Goal: Task Accomplishment & Management: Manage account settings

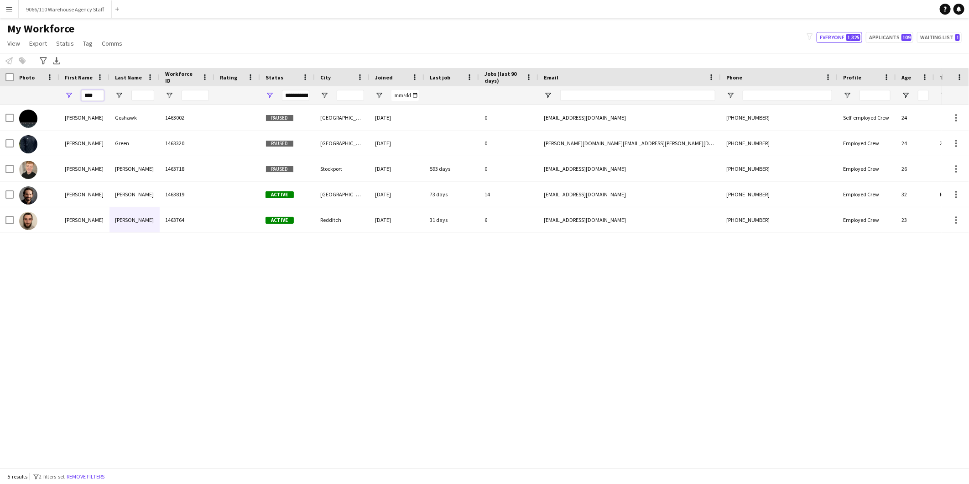
drag, startPoint x: 99, startPoint y: 95, endPoint x: 72, endPoint y: 88, distance: 27.9
click at [69, 90] on div "****" at bounding box center [84, 95] width 50 height 18
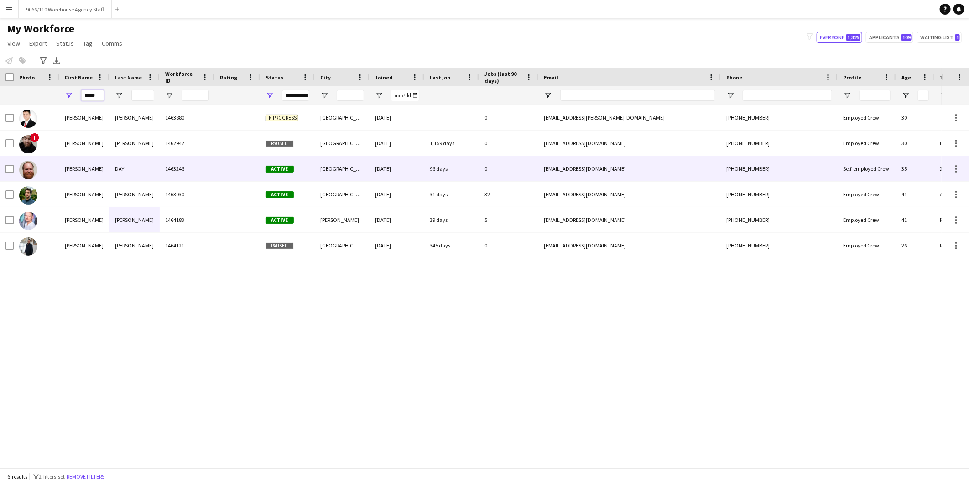
type input "*****"
click at [119, 165] on div "DAY" at bounding box center [134, 168] width 50 height 25
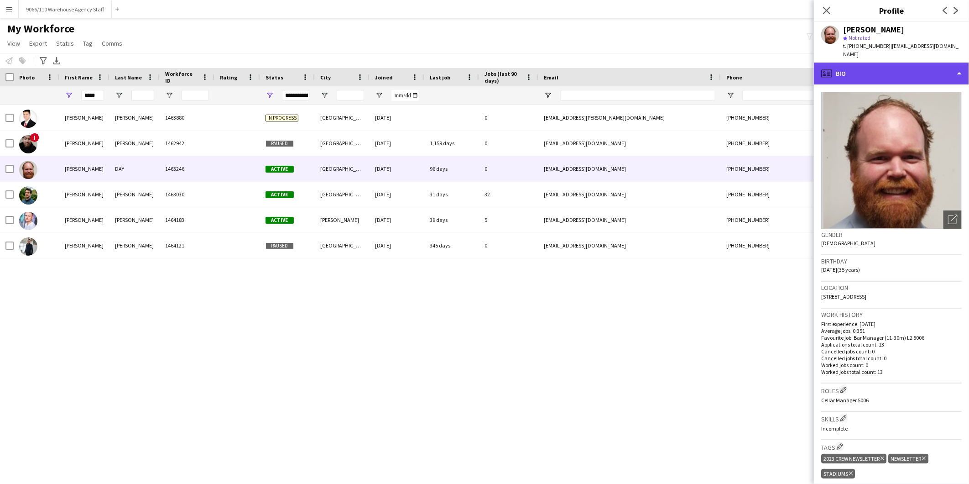
click at [875, 71] on div "profile Bio" at bounding box center [891, 73] width 155 height 22
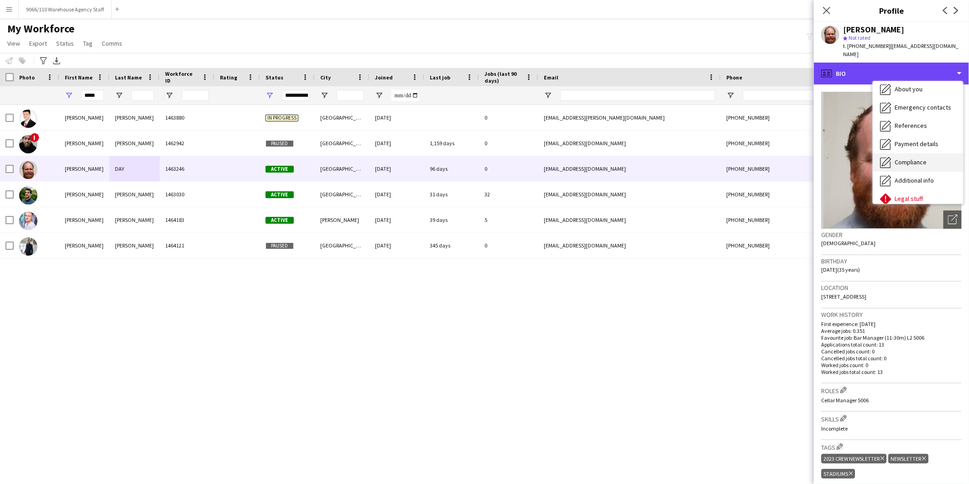
scroll to position [104, 0]
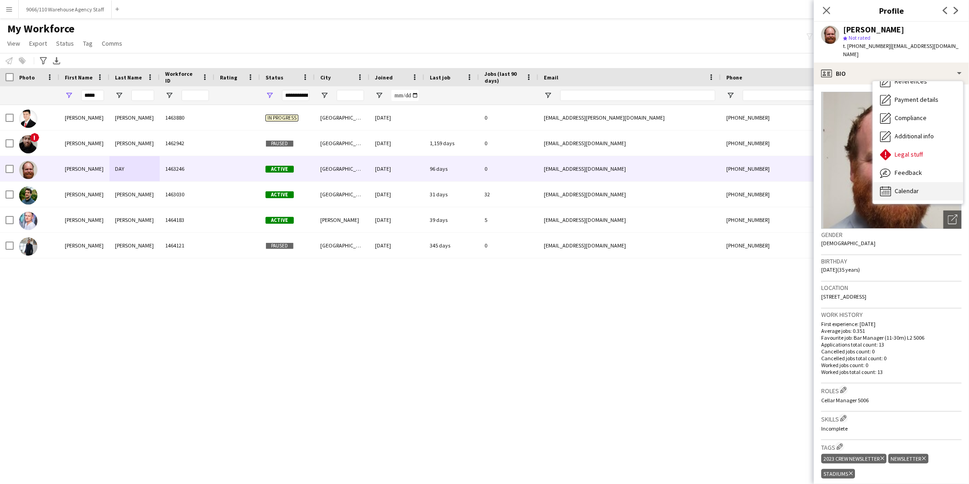
click at [932, 183] on div "Calendar Calendar" at bounding box center [918, 191] width 90 height 18
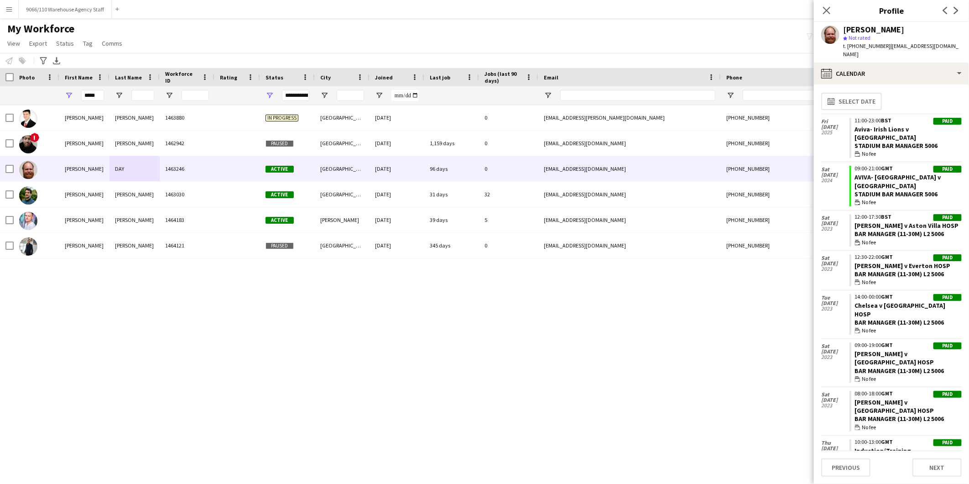
scroll to position [0, 0]
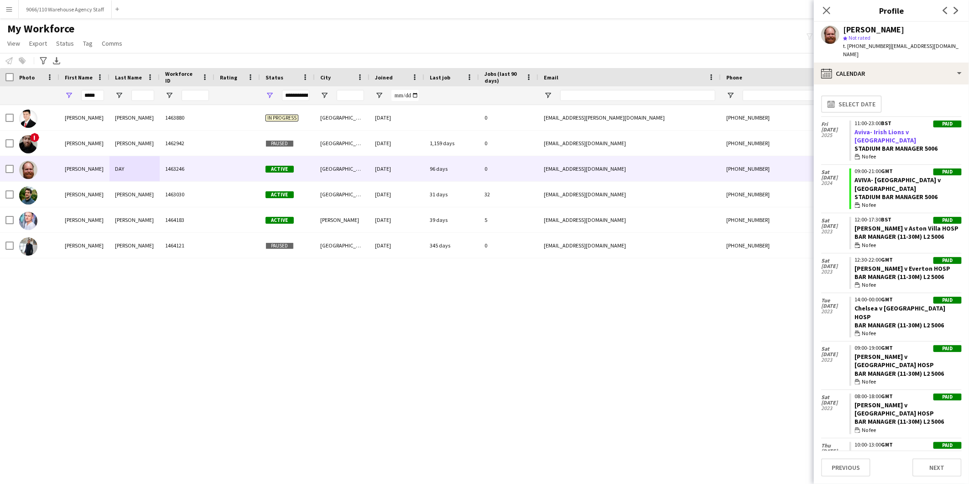
click at [898, 128] on link "Aviva- Irish Lions v [GEOGRAPHIC_DATA]" at bounding box center [886, 136] width 62 height 16
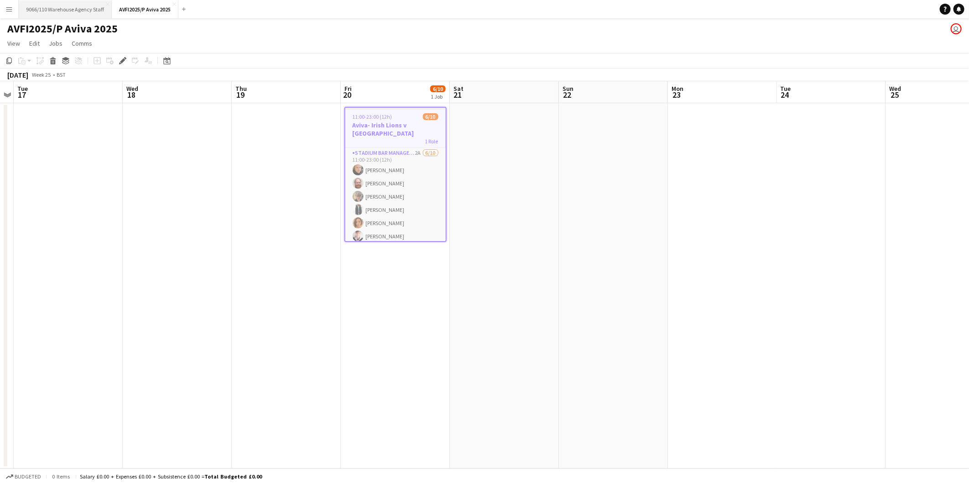
click at [92, 16] on button "9066/110 Warehouse Agency Staff Close" at bounding box center [65, 9] width 93 height 18
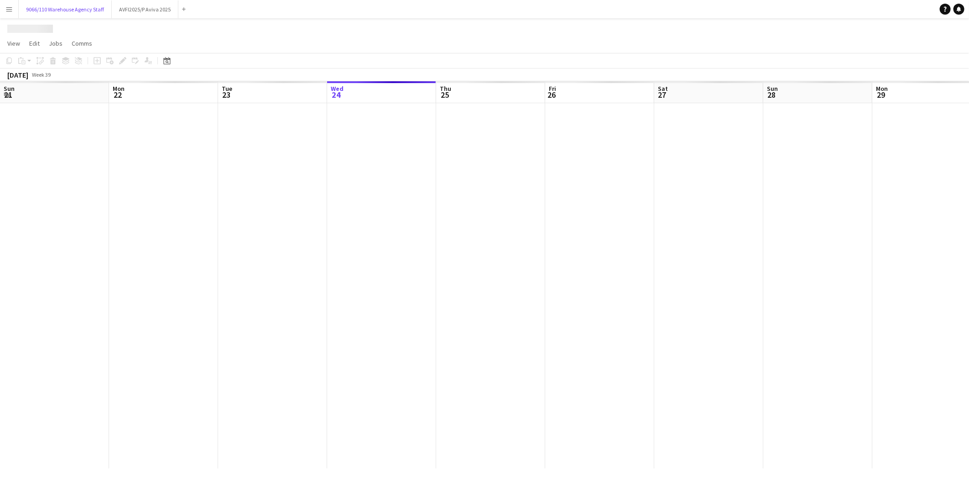
scroll to position [0, 218]
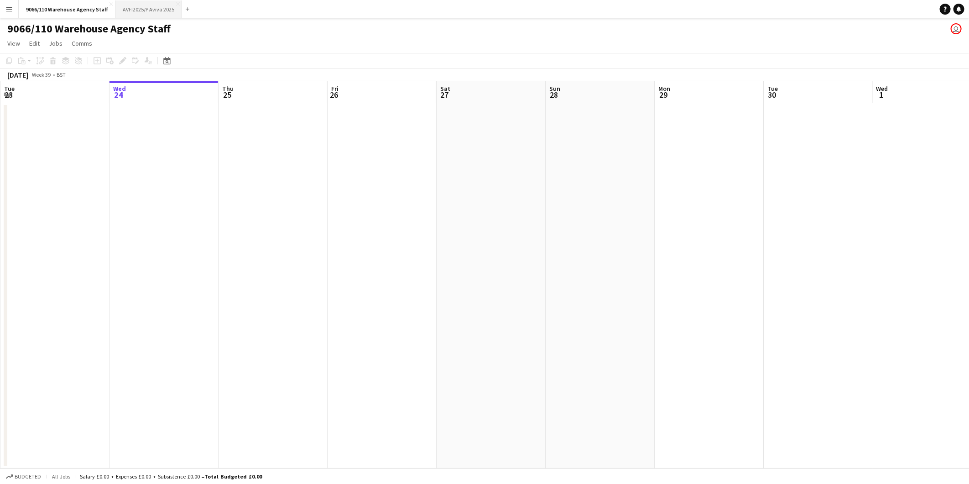
click at [156, 10] on button "AVFI2025/P Aviva 2025 Close" at bounding box center [148, 9] width 67 height 18
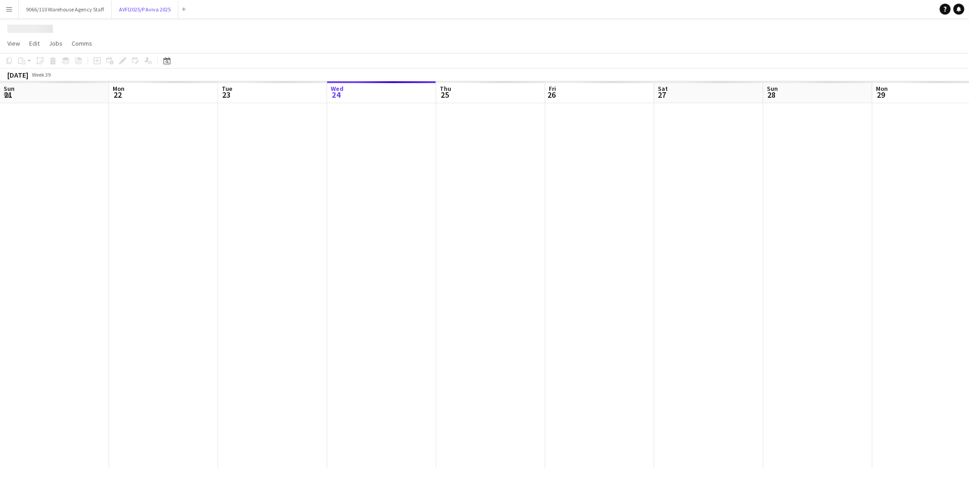
scroll to position [0, 218]
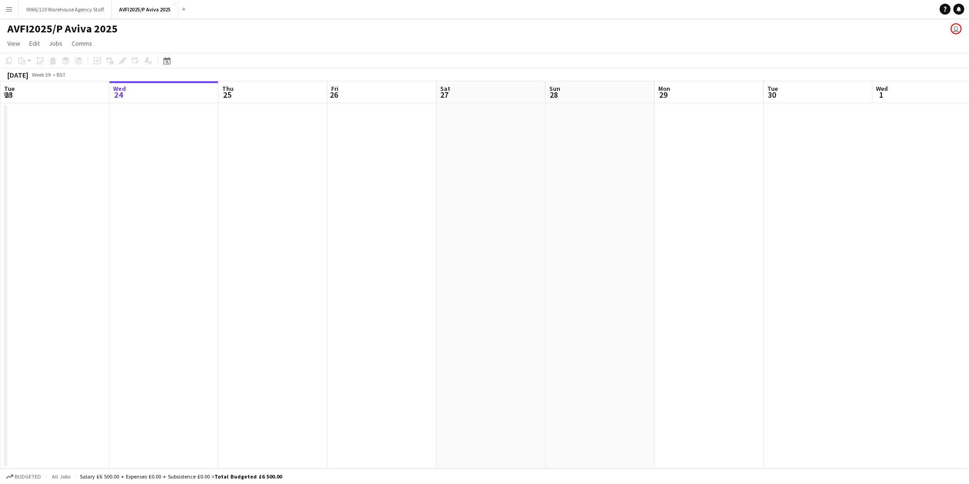
click at [117, 30] on div "AVFI2025/P Aviva 2025 user" at bounding box center [484, 26] width 969 height 17
drag, startPoint x: 117, startPoint y: 30, endPoint x: -2, endPoint y: 22, distance: 119.3
click at [0, 22] on html "Menu Boards Boards Boards All jobs Status Workforce Workforce My Workforce Recr…" at bounding box center [484, 242] width 969 height 484
copy h1 "AVFI2025/P Aviva 2025"
click at [7, 7] on app-icon "Menu" at bounding box center [8, 8] width 7 height 7
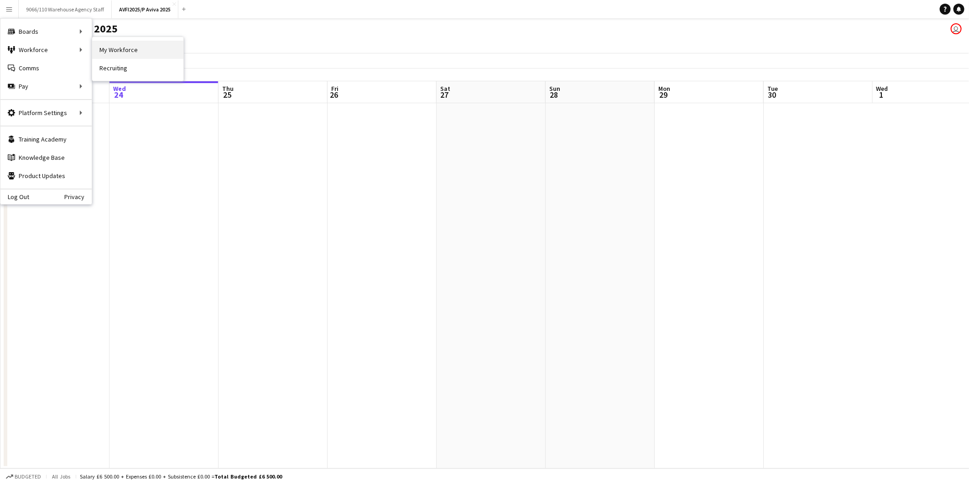
click at [133, 46] on link "My Workforce" at bounding box center [137, 50] width 91 height 18
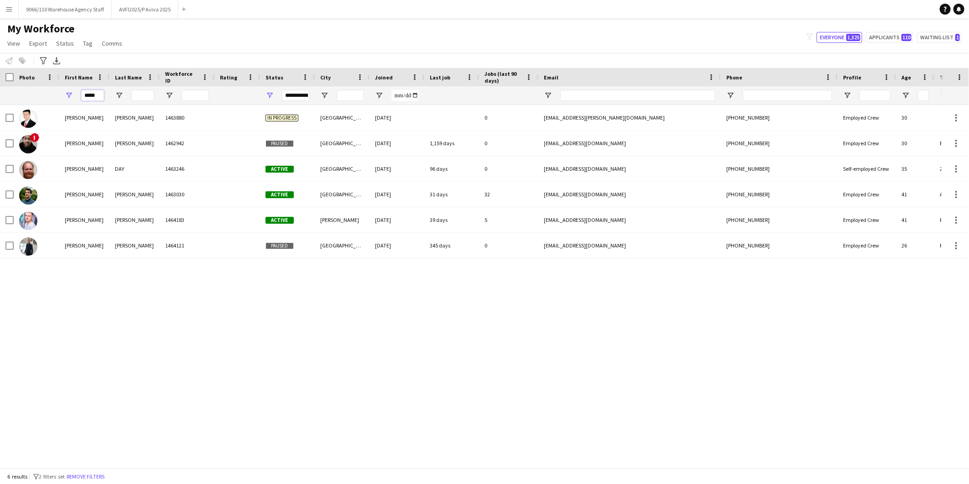
click at [88, 94] on input "*****" at bounding box center [92, 95] width 23 height 11
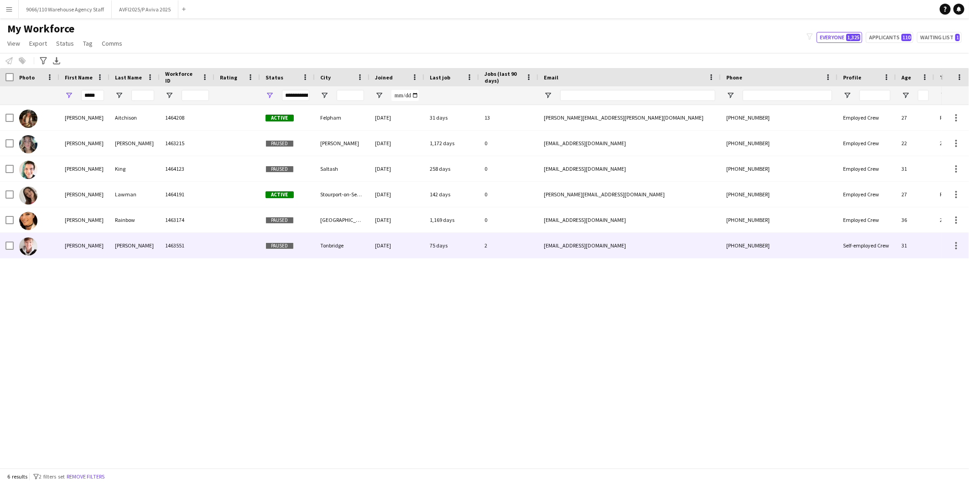
click at [132, 243] on div "[PERSON_NAME]" at bounding box center [134, 245] width 50 height 25
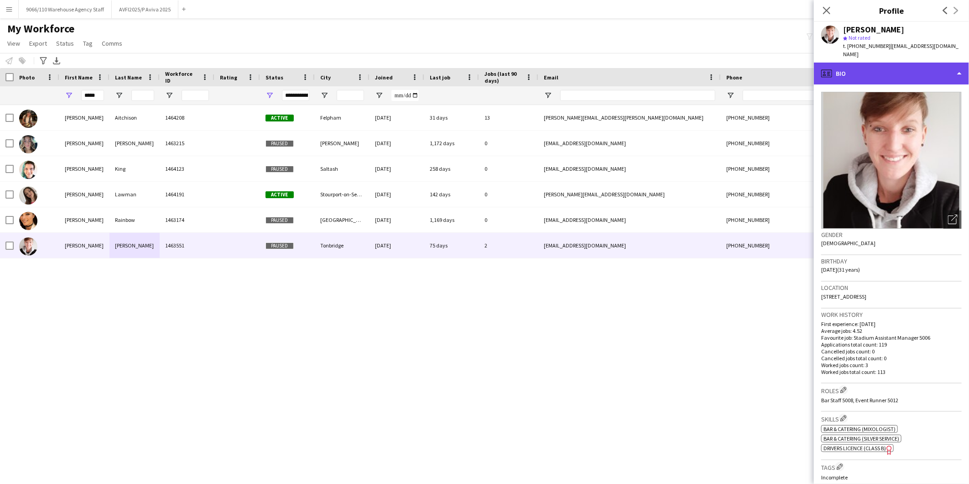
click at [899, 70] on div "profile Bio" at bounding box center [891, 73] width 155 height 22
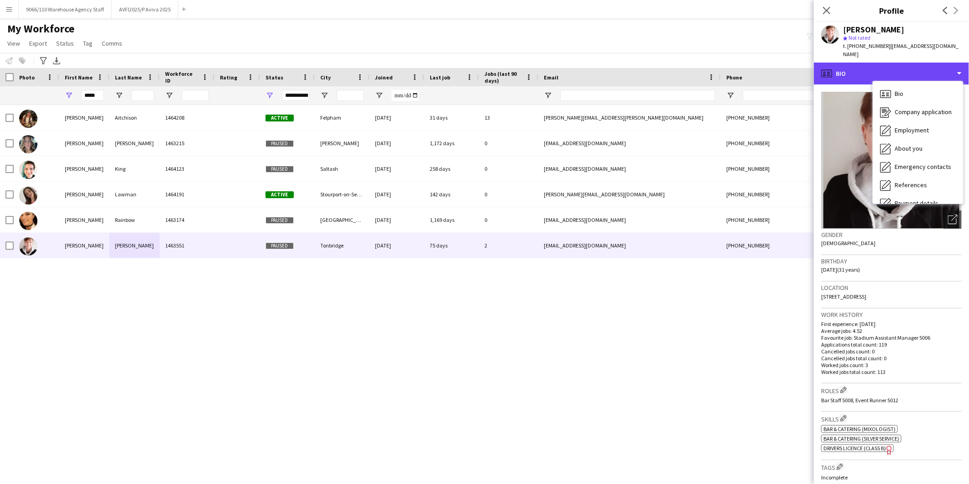
scroll to position [104, 0]
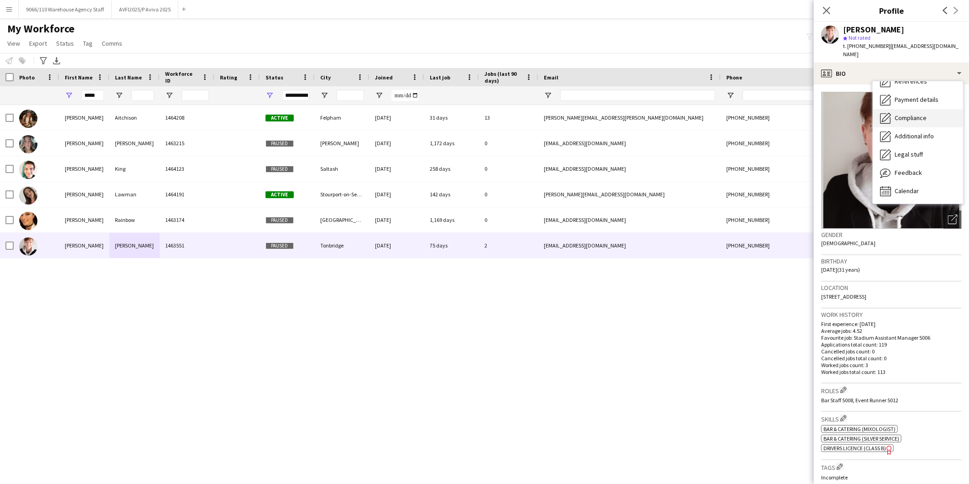
click at [932, 115] on div "Compliance Compliance" at bounding box center [918, 118] width 90 height 18
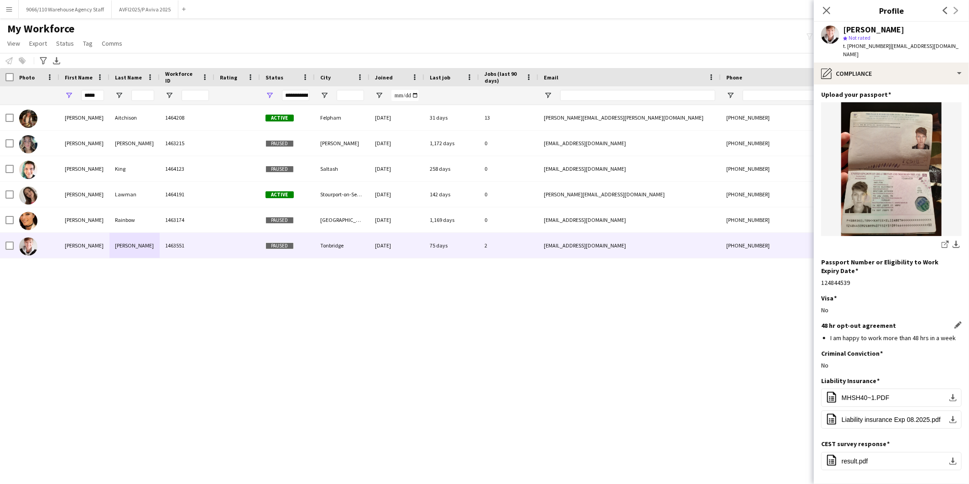
scroll to position [96, 0]
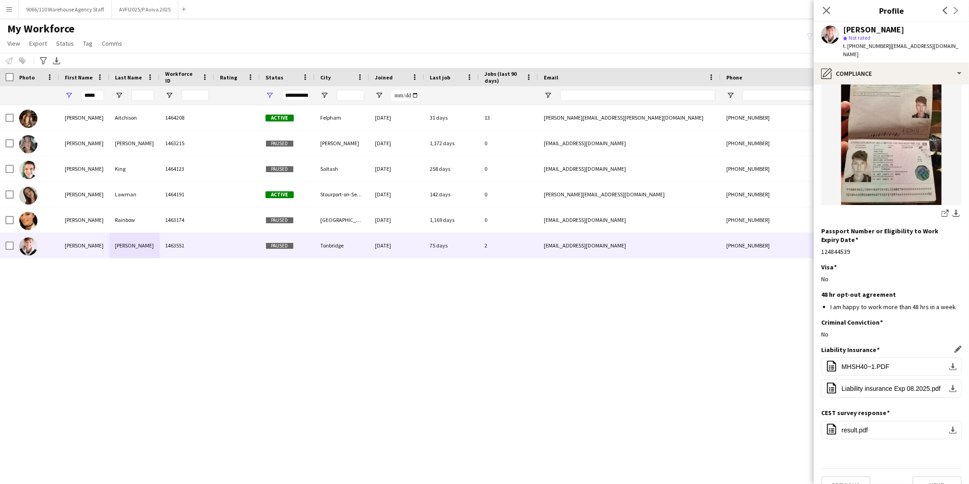
click at [954, 345] on app-icon "Edit this field" at bounding box center [957, 348] width 7 height 7
click at [922, 401] on button "Upload new file" at bounding box center [933, 408] width 57 height 15
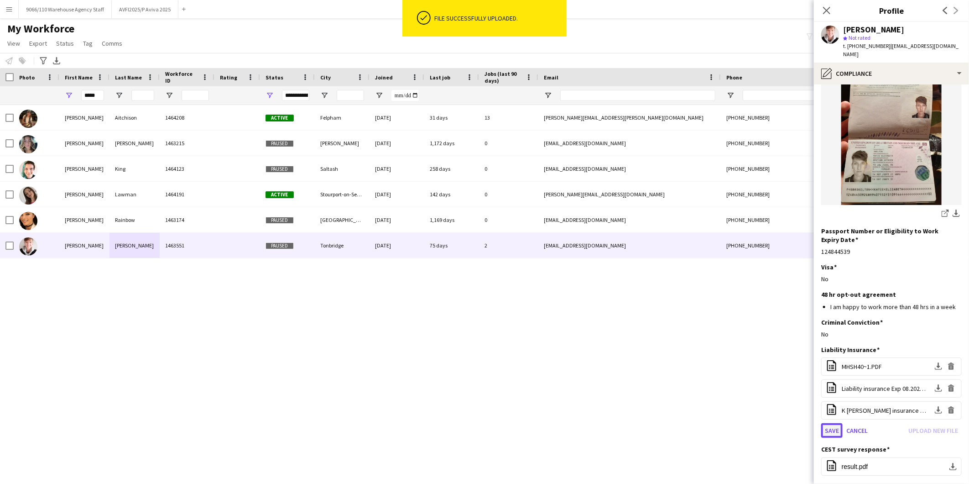
click at [828, 423] on button "Save" at bounding box center [831, 430] width 21 height 15
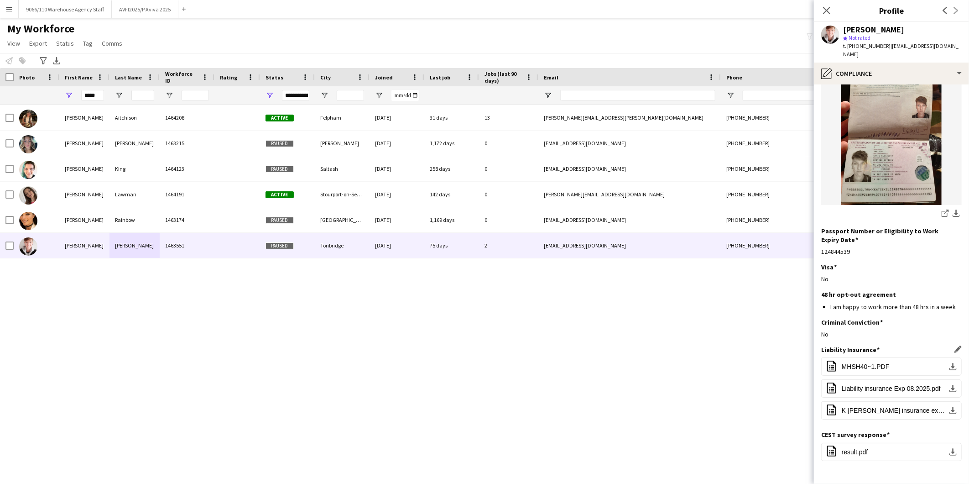
click at [954, 414] on app-section-data-types "Nationality Edit this field British Permission to Work in the [GEOGRAPHIC_DATA]…" at bounding box center [891, 283] width 155 height 399
click at [954, 430] on app-icon "Edit this field" at bounding box center [957, 433] width 7 height 7
click at [911, 464] on button "Upload new file" at bounding box center [933, 471] width 57 height 15
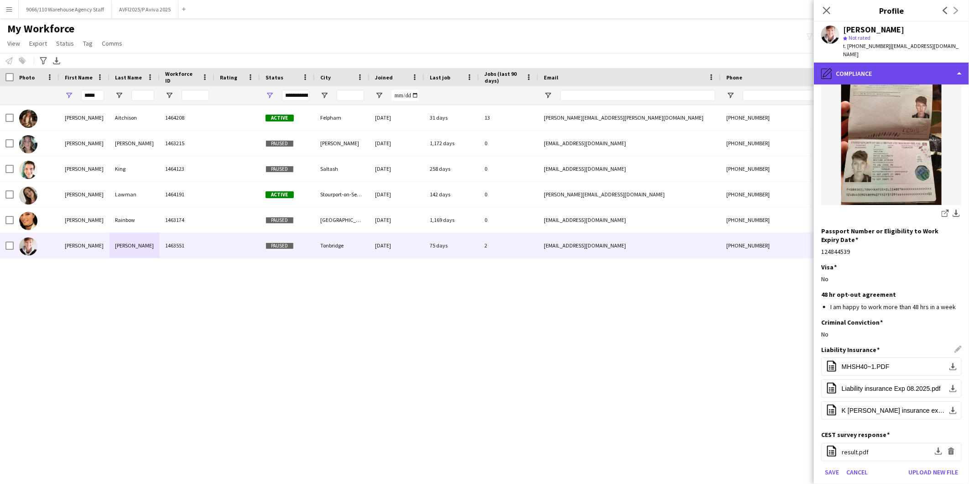
click at [870, 62] on div "pencil4 Compliance" at bounding box center [891, 73] width 155 height 22
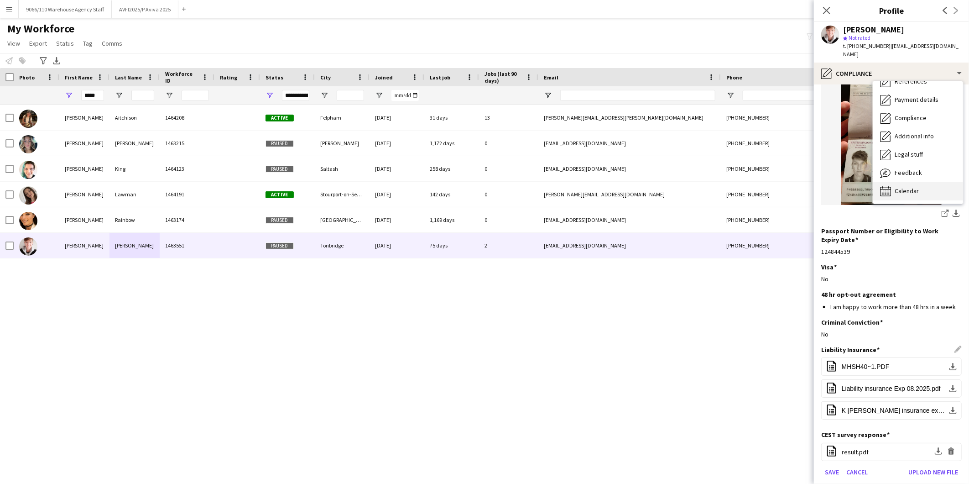
click at [896, 187] on span "Calendar" at bounding box center [907, 191] width 24 height 8
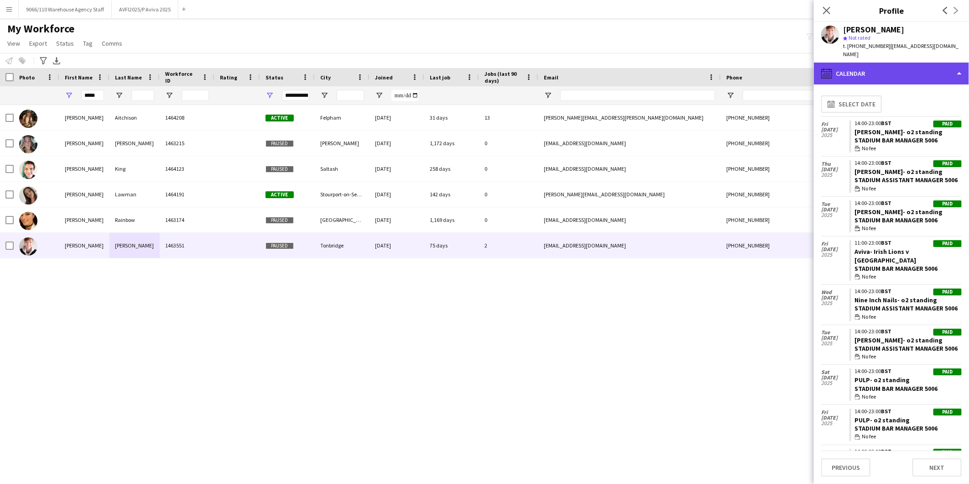
click at [900, 62] on div "calendar-full Calendar" at bounding box center [891, 73] width 155 height 22
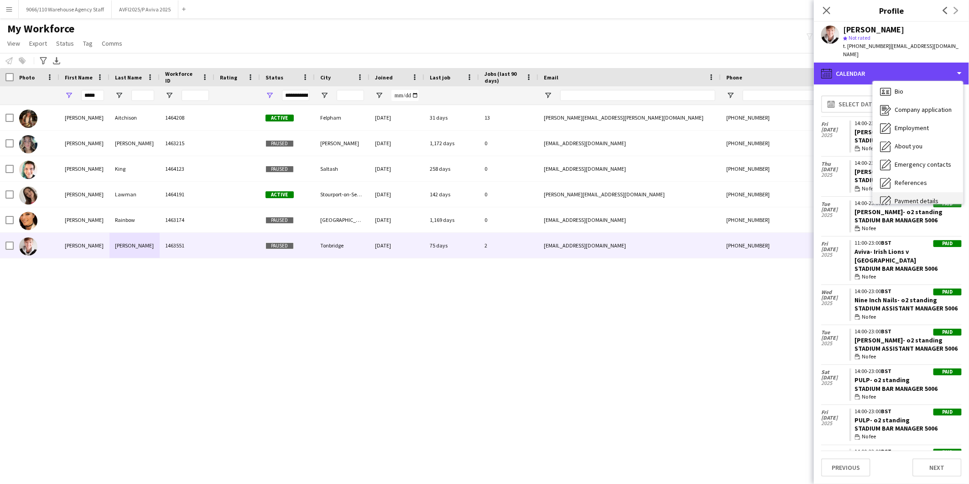
scroll to position [0, 0]
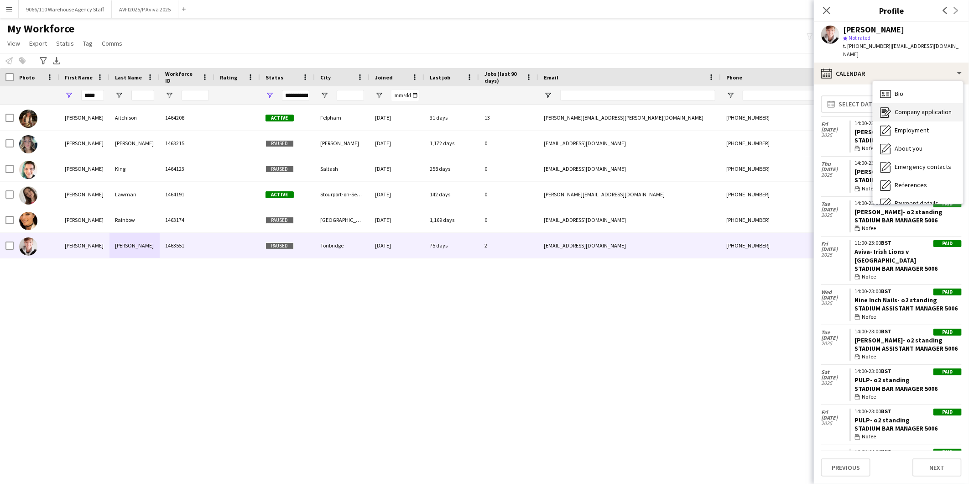
click at [899, 108] on span "Company application" at bounding box center [923, 112] width 57 height 8
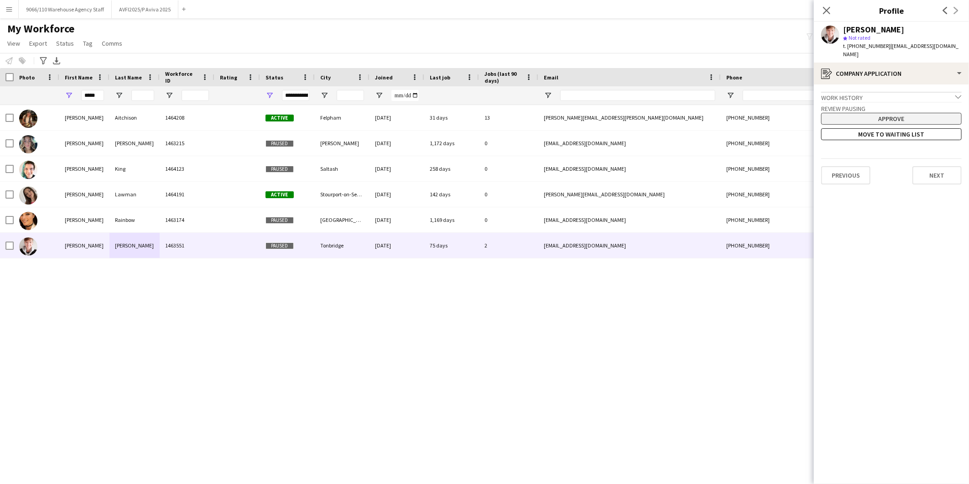
click at [898, 113] on button "Approve" at bounding box center [891, 119] width 141 height 12
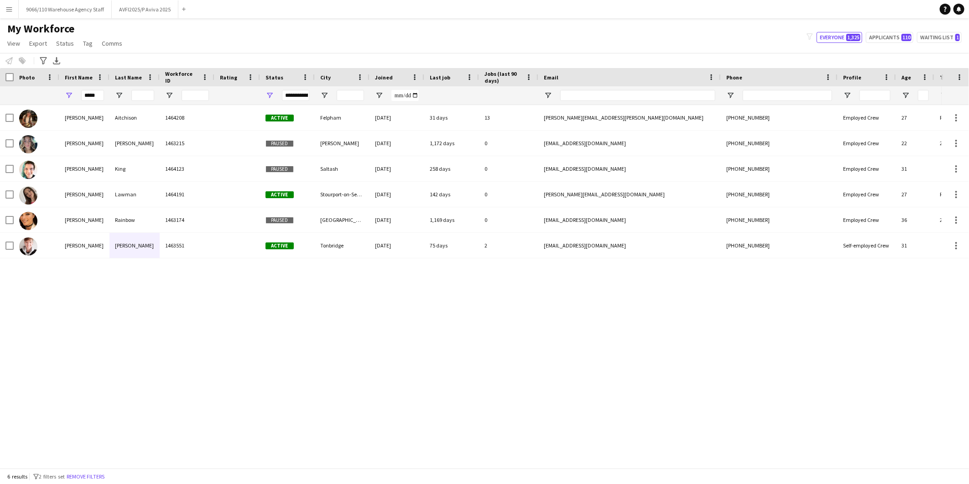
click at [544, 362] on div "[PERSON_NAME] 1464208 Active Felpham [DATE] 31 days 13 [PERSON_NAME][EMAIL_ADDR…" at bounding box center [471, 282] width 942 height 355
drag, startPoint x: 90, startPoint y: 94, endPoint x: 66, endPoint y: 92, distance: 24.2
click at [66, 92] on div "*****" at bounding box center [84, 95] width 50 height 18
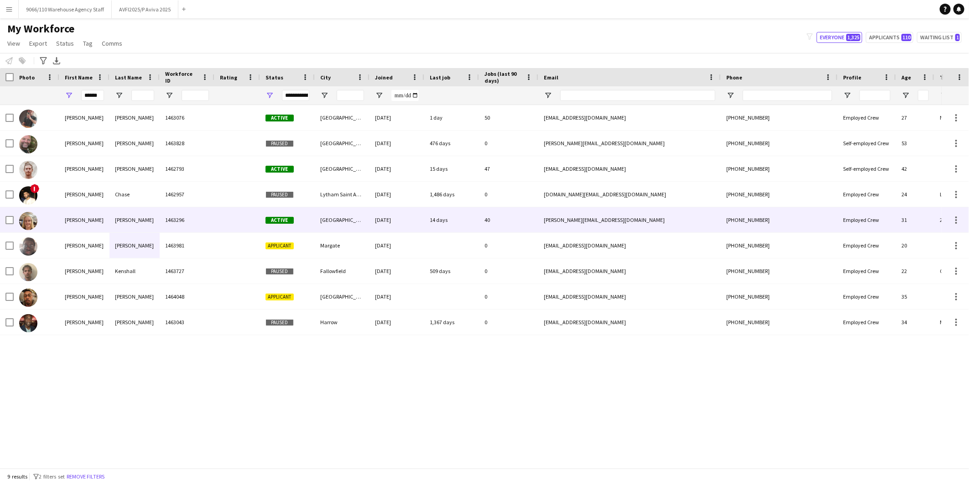
click at [117, 222] on div "[PERSON_NAME]" at bounding box center [134, 219] width 50 height 25
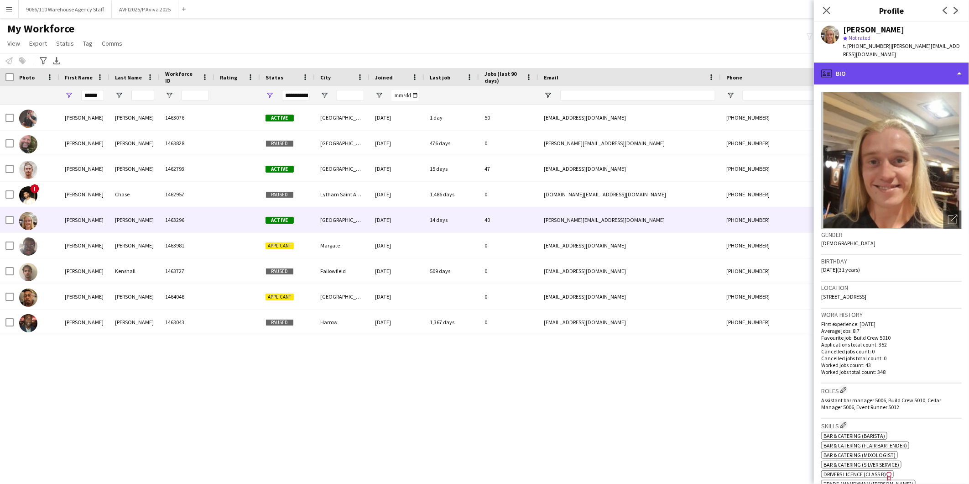
drag, startPoint x: 912, startPoint y: 57, endPoint x: 915, endPoint y: 65, distance: 9.1
click at [912, 62] on div "profile Bio" at bounding box center [891, 73] width 155 height 22
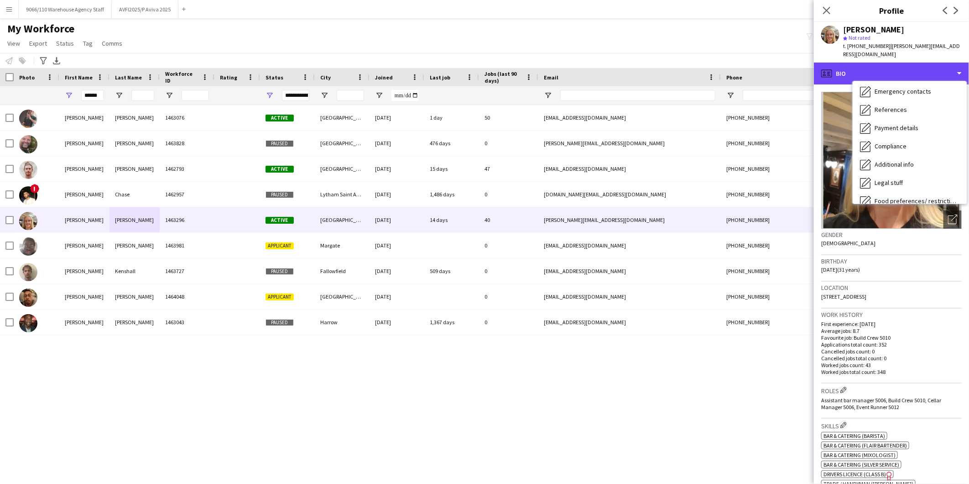
scroll to position [121, 0]
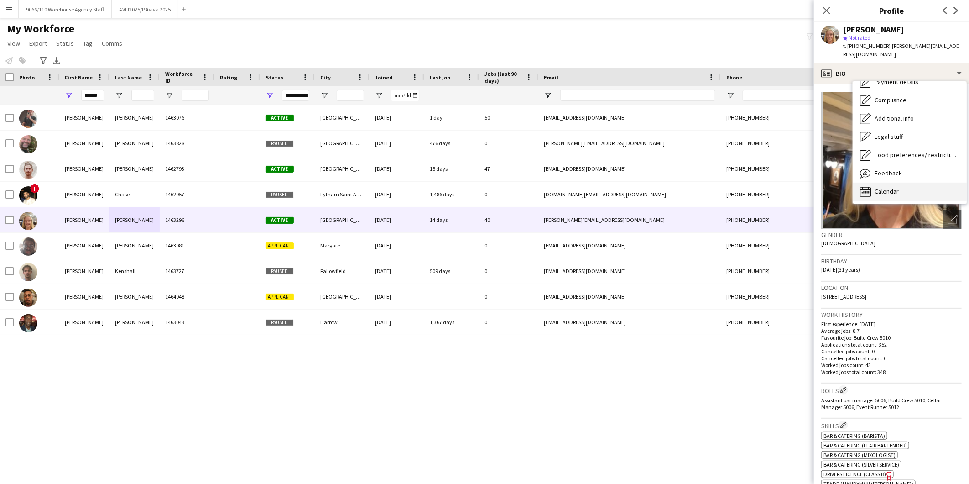
click at [904, 182] on div "Calendar Calendar" at bounding box center [910, 191] width 114 height 18
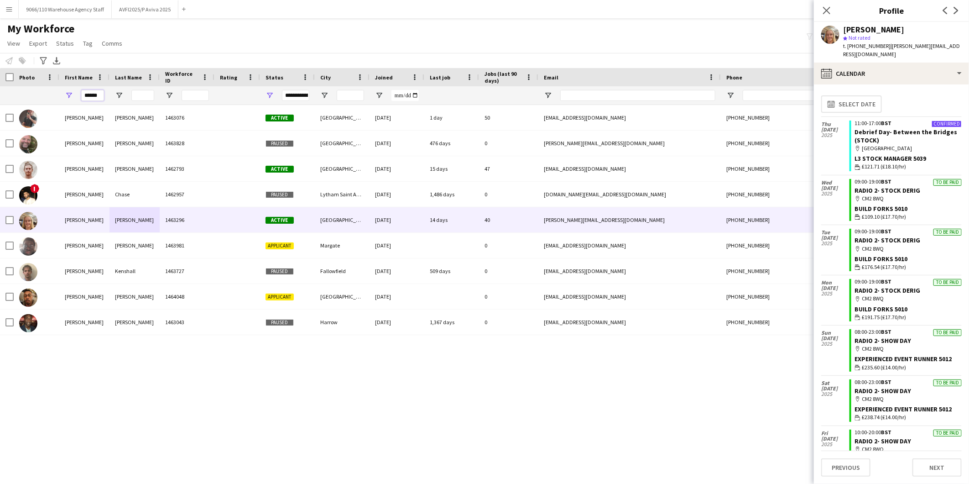
click at [90, 93] on input "******" at bounding box center [92, 95] width 23 height 11
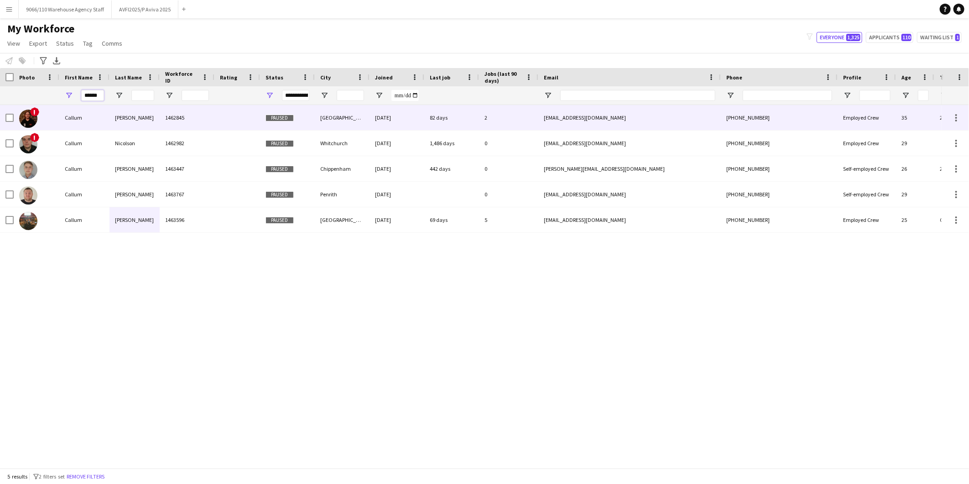
type input "******"
click at [100, 115] on div "Callum" at bounding box center [84, 117] width 50 height 25
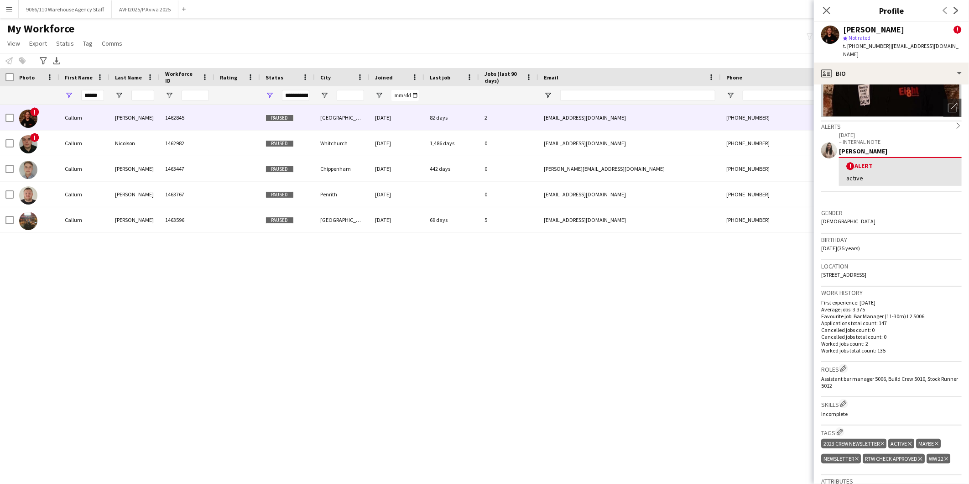
scroll to position [203, 0]
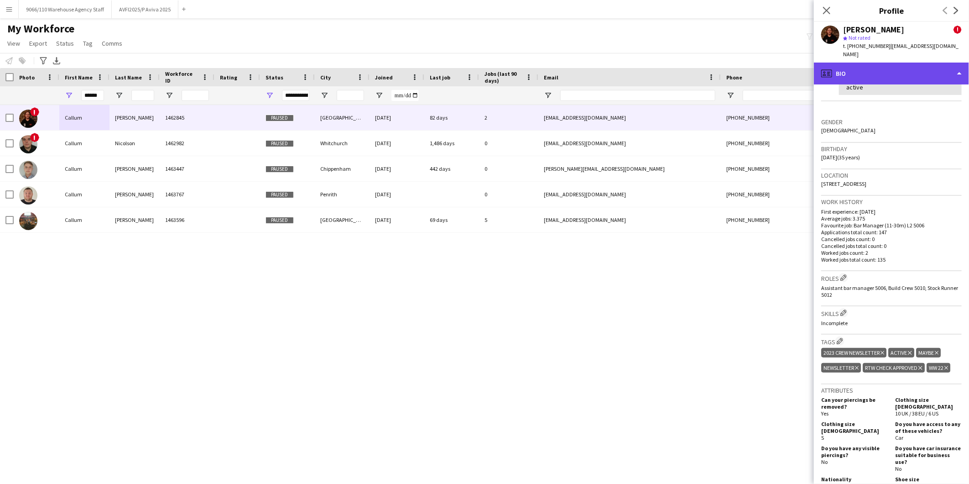
drag, startPoint x: 886, startPoint y: 57, endPoint x: 887, endPoint y: 63, distance: 5.5
click at [886, 62] on div "profile Bio" at bounding box center [891, 73] width 155 height 22
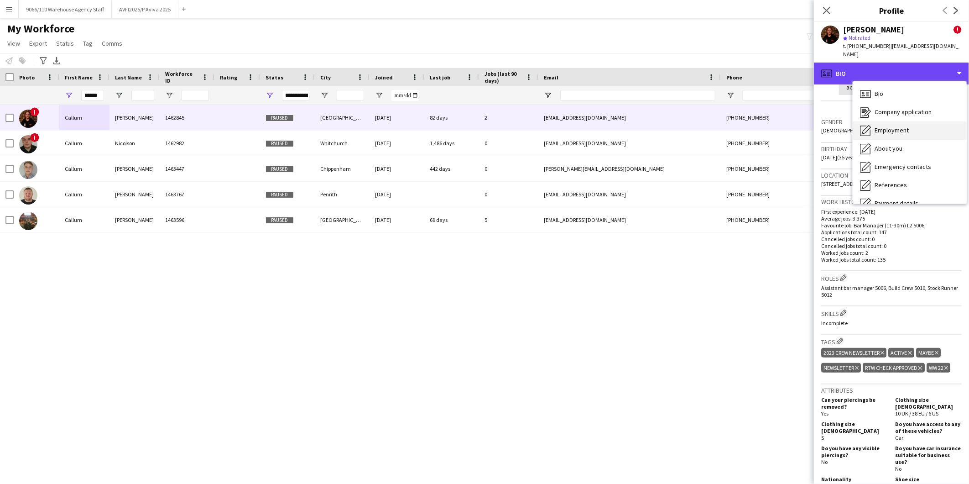
scroll to position [51, 0]
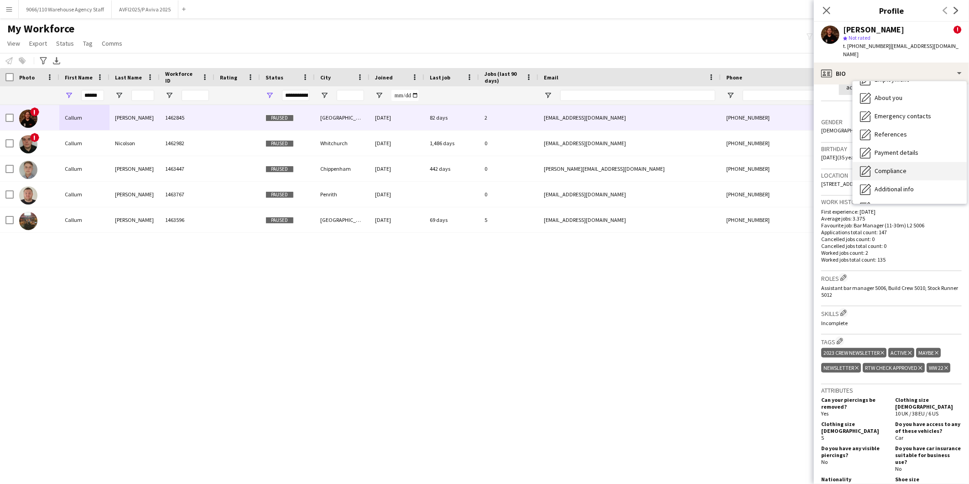
click at [905, 167] on span "Compliance" at bounding box center [890, 171] width 32 height 8
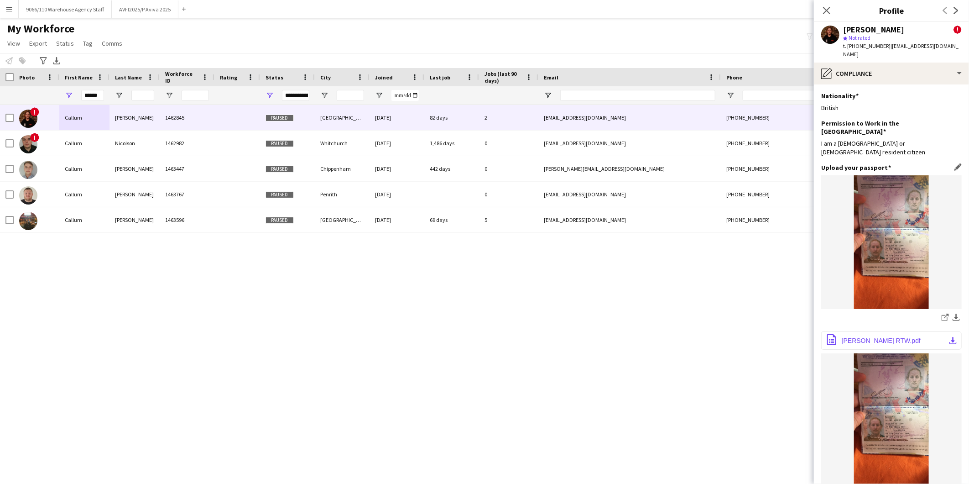
click at [905, 331] on button "office-file-sheet Callum Mcbrayn Yoti RTW.pdf download-bottom" at bounding box center [891, 340] width 141 height 18
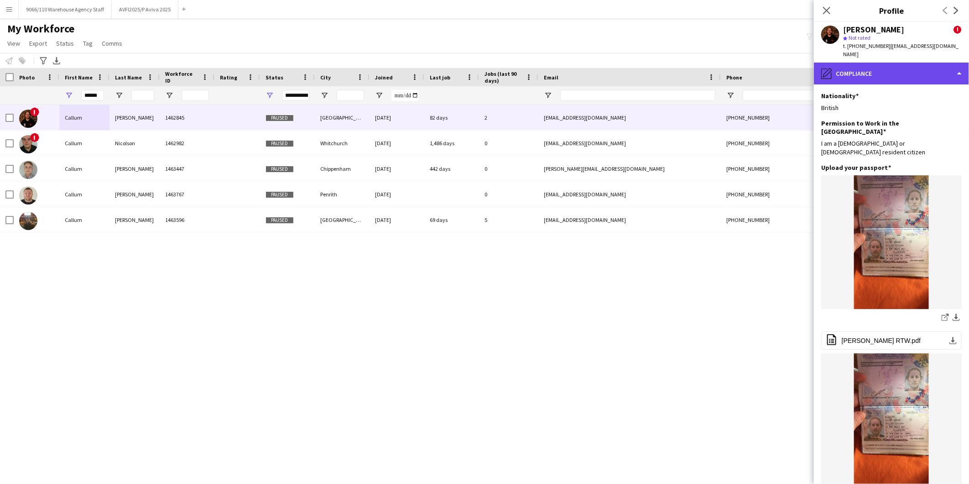
click at [884, 62] on div "pencil4 Compliance" at bounding box center [891, 73] width 155 height 22
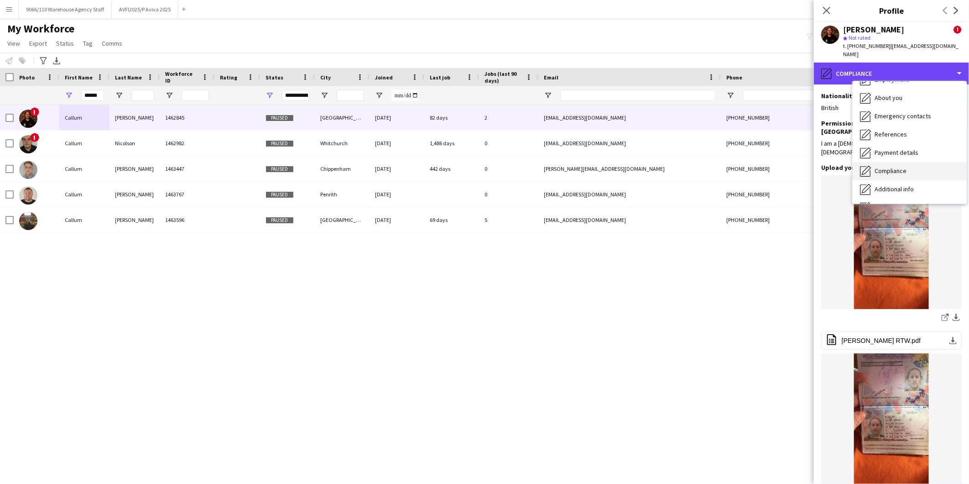
scroll to position [0, 0]
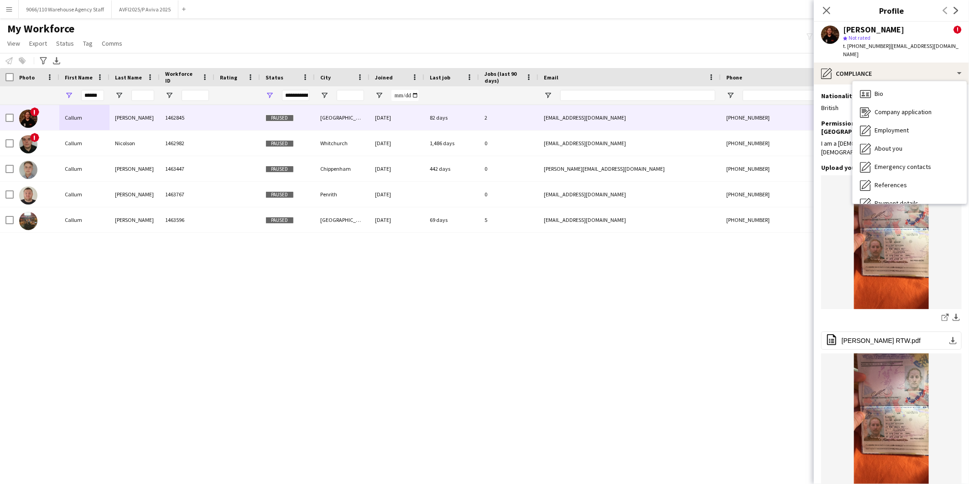
click at [857, 31] on div "[PERSON_NAME]" at bounding box center [873, 30] width 61 height 8
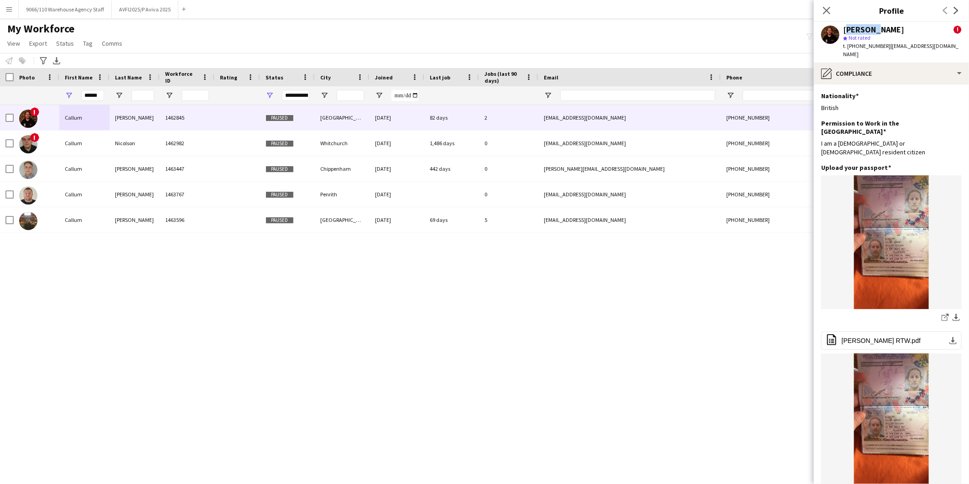
click at [857, 31] on div "[PERSON_NAME]" at bounding box center [873, 30] width 61 height 8
copy div "Callum"
drag, startPoint x: 905, startPoint y: 30, endPoint x: 873, endPoint y: 30, distance: 31.9
click at [873, 30] on div "[PERSON_NAME]" at bounding box center [873, 30] width 61 height 8
copy div "[PERSON_NAME]"
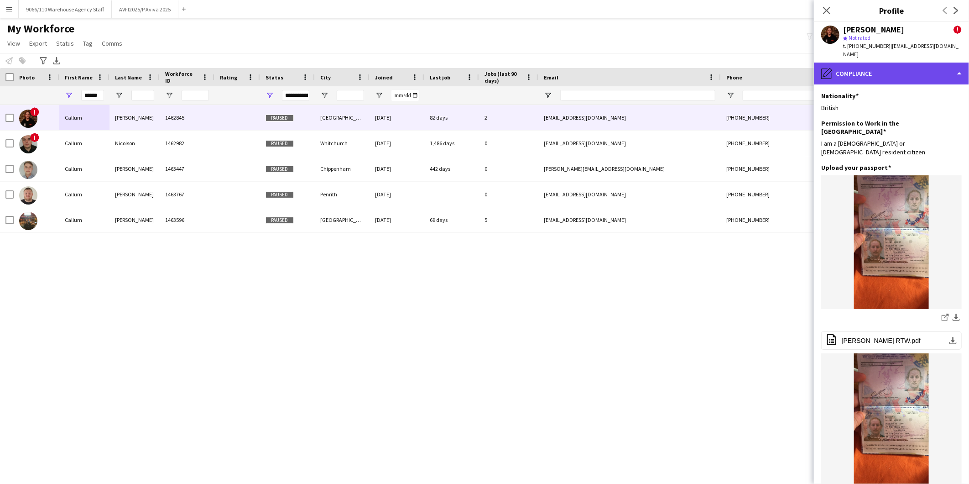
click at [873, 68] on div "pencil4 Compliance" at bounding box center [891, 73] width 155 height 22
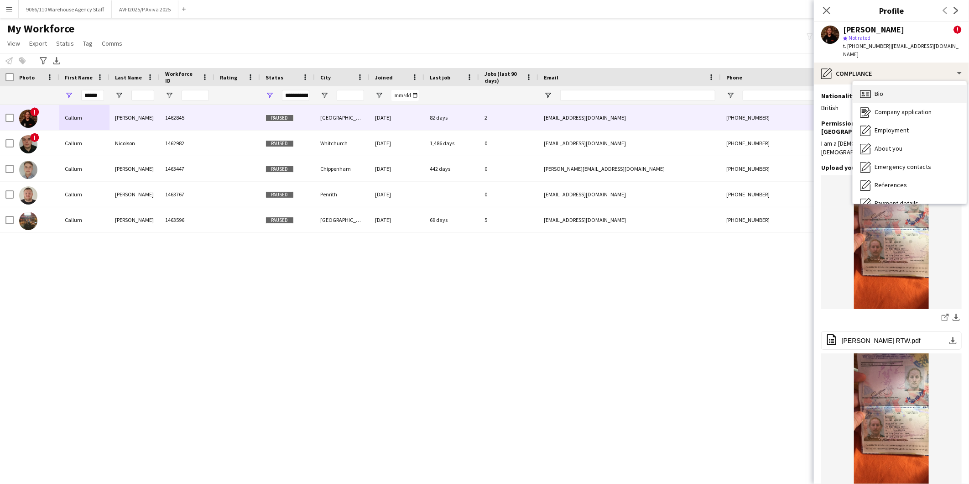
click at [883, 88] on div "Bio Bio" at bounding box center [910, 94] width 114 height 18
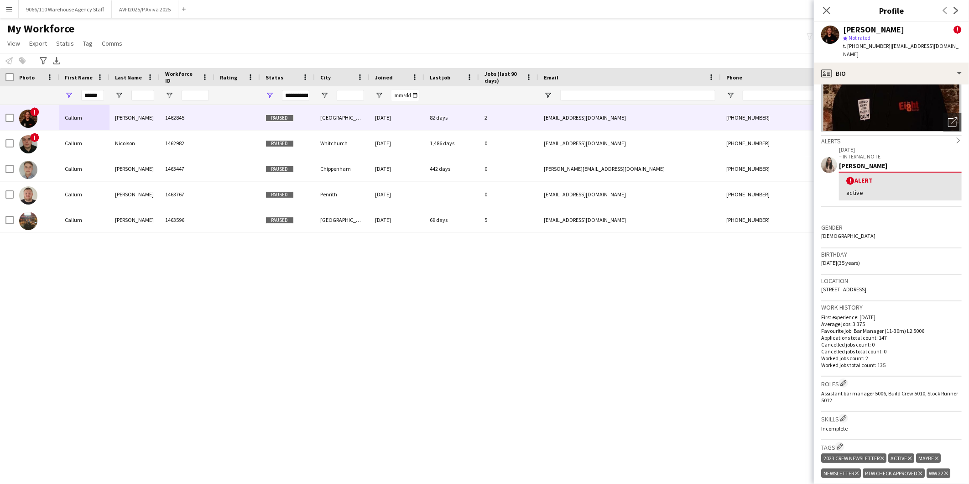
scroll to position [101, 0]
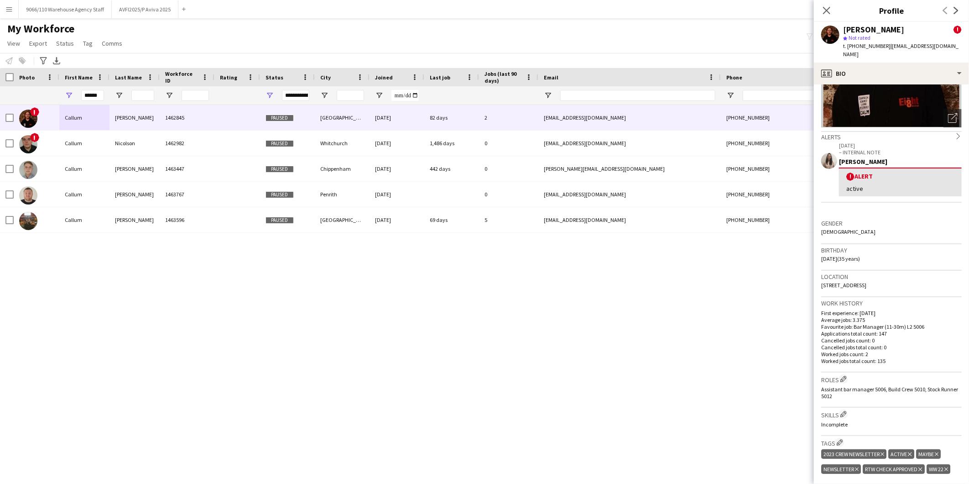
drag, startPoint x: 859, startPoint y: 272, endPoint x: 819, endPoint y: 277, distance: 39.6
click at [819, 277] on app-crew-profile-bio "chevron-left chevron-right Open photos pop-in Alerts chevron-right [DATE] – INT…" at bounding box center [891, 283] width 155 height 399
copy span "[STREET_ADDRESS]"
click at [877, 271] on div "Location [STREET_ADDRESS]" at bounding box center [891, 284] width 141 height 26
click at [878, 271] on div "Location [STREET_ADDRESS]" at bounding box center [891, 284] width 141 height 26
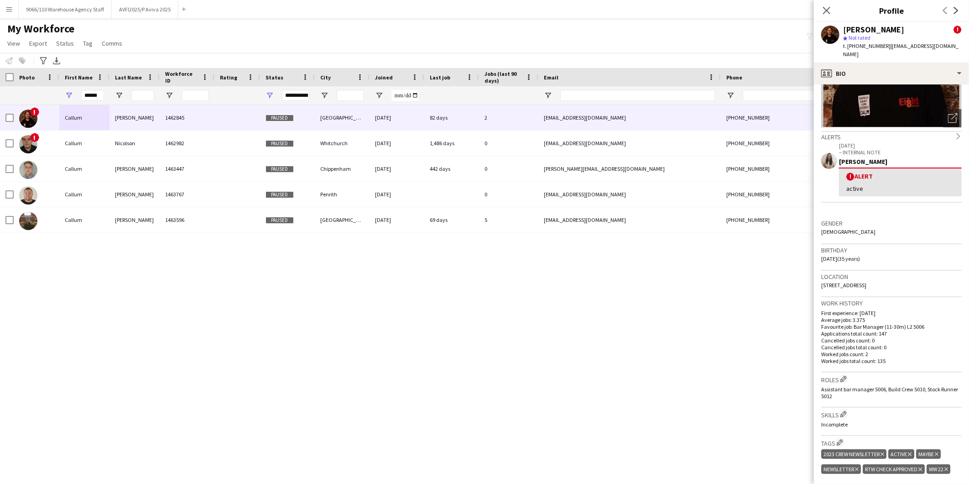
copy span "[GEOGRAPHIC_DATA]"
drag, startPoint x: 914, startPoint y: 274, endPoint x: 888, endPoint y: 274, distance: 26.0
click at [888, 274] on div "Location [STREET_ADDRESS]" at bounding box center [891, 284] width 141 height 26
copy span "Ex46lj"
click at [875, 62] on div "profile Bio" at bounding box center [891, 73] width 155 height 22
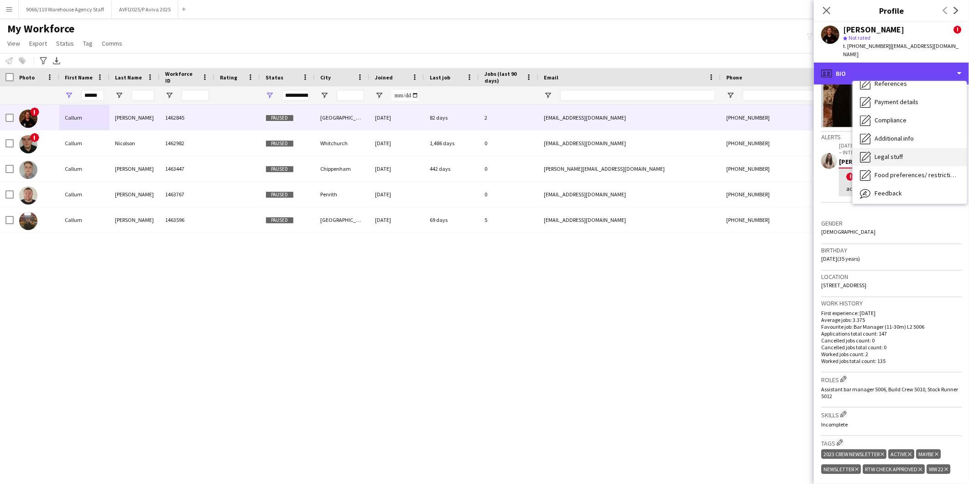
scroll to position [51, 0]
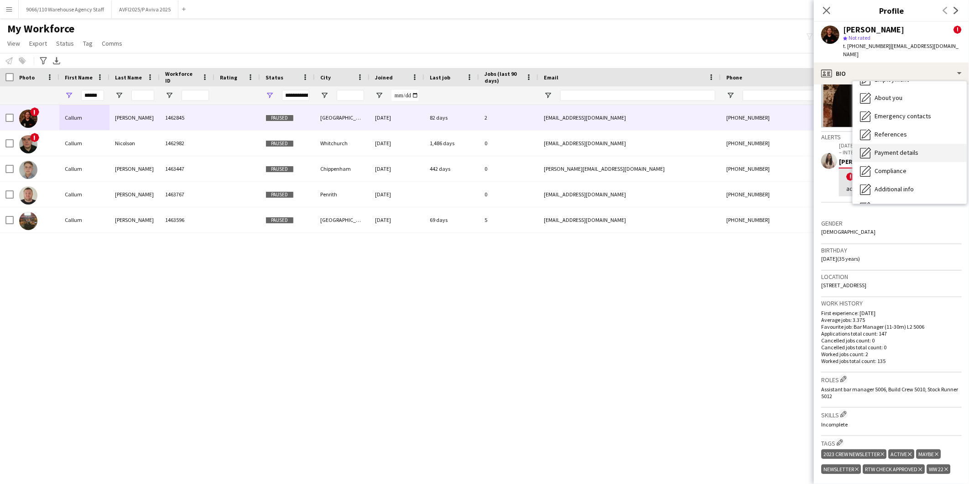
click at [893, 148] on span "Payment details" at bounding box center [896, 152] width 44 height 8
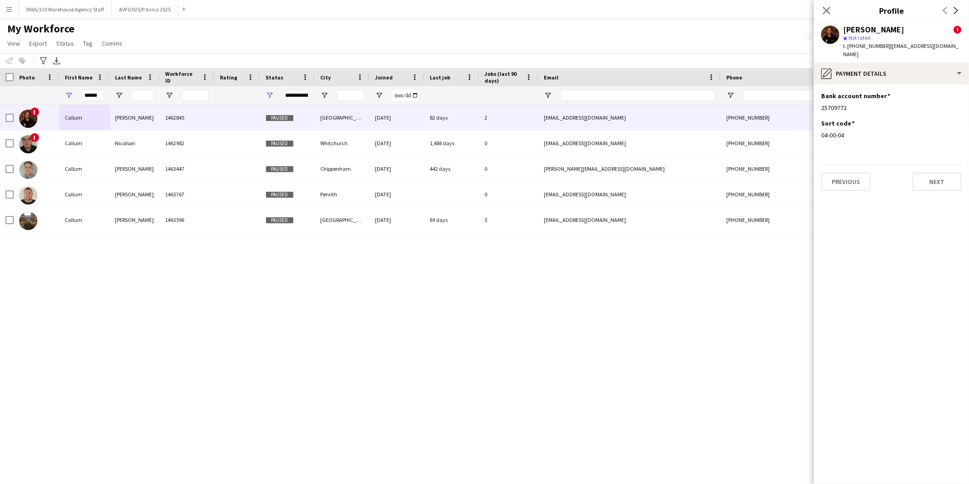
drag, startPoint x: 848, startPoint y: 99, endPoint x: 817, endPoint y: 98, distance: 30.6
click at [817, 98] on app-section-data-types "Bank account number Edit this field 25709772 Sort code Edit this field 04-00-04…" at bounding box center [891, 283] width 155 height 399
copy div "25709772"
drag, startPoint x: 847, startPoint y: 129, endPoint x: 820, endPoint y: 128, distance: 26.9
click at [820, 128] on app-section-data-types "Bank account number Edit this field 25709772 Sort code Edit this field 04-00-04…" at bounding box center [891, 283] width 155 height 399
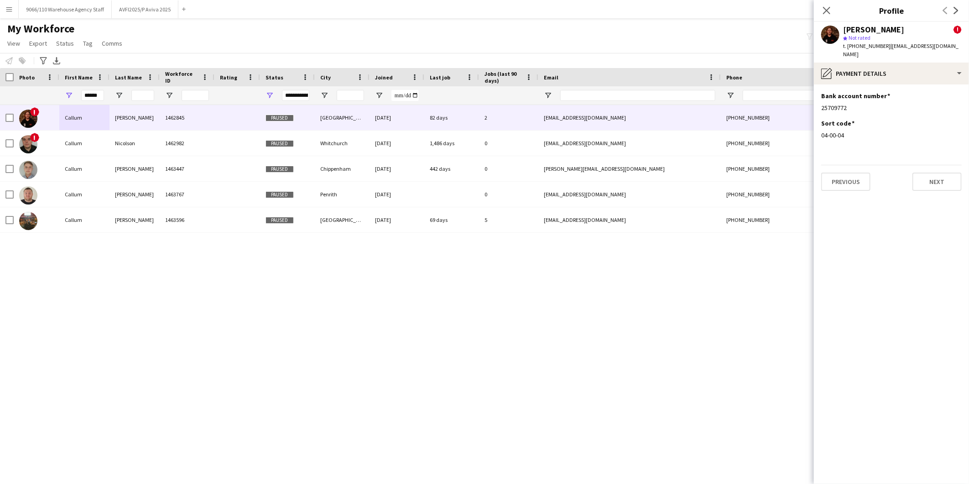
copy div "04-00-04"
click at [880, 67] on div "pencil4 Payment details" at bounding box center [891, 73] width 155 height 22
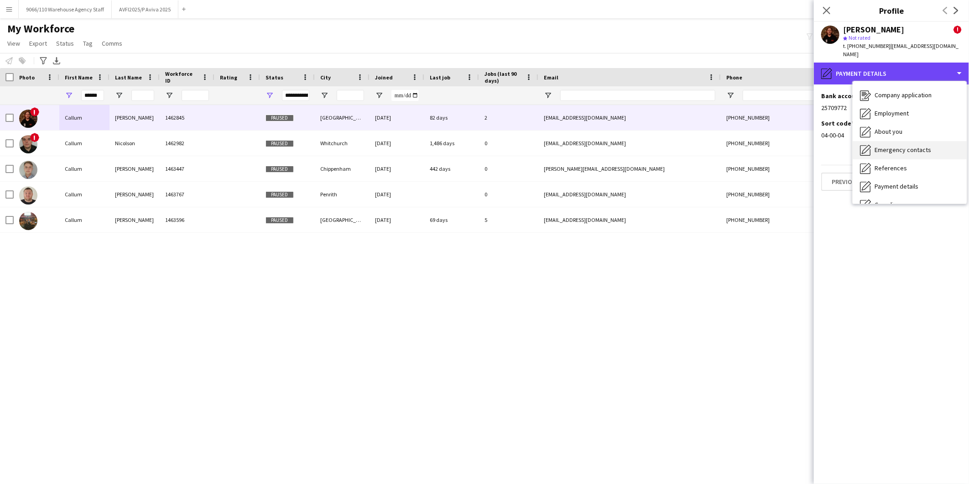
scroll to position [0, 0]
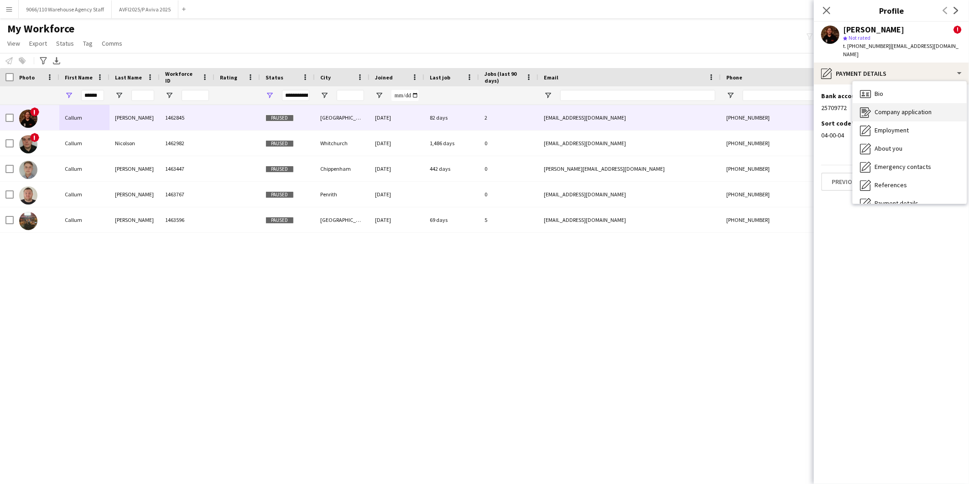
click at [913, 108] on span "Company application" at bounding box center [902, 112] width 57 height 8
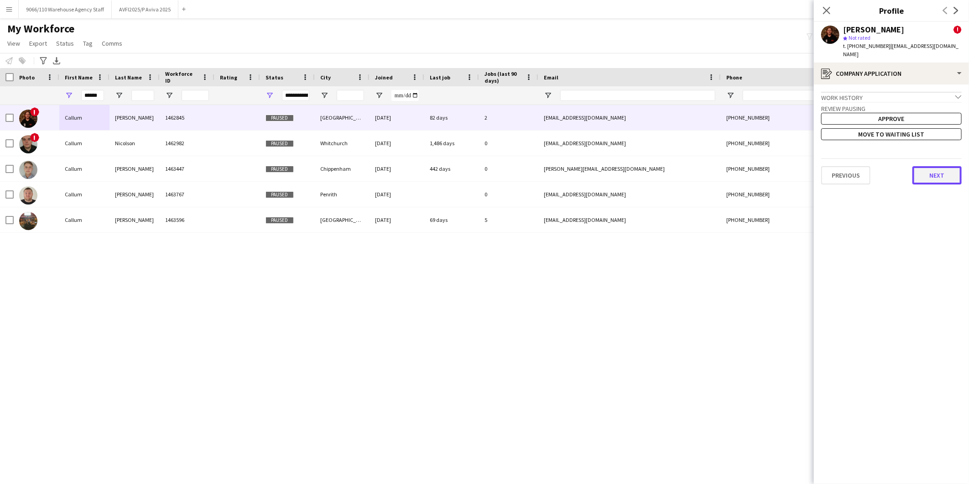
click at [933, 170] on button "Next" at bounding box center [936, 175] width 49 height 18
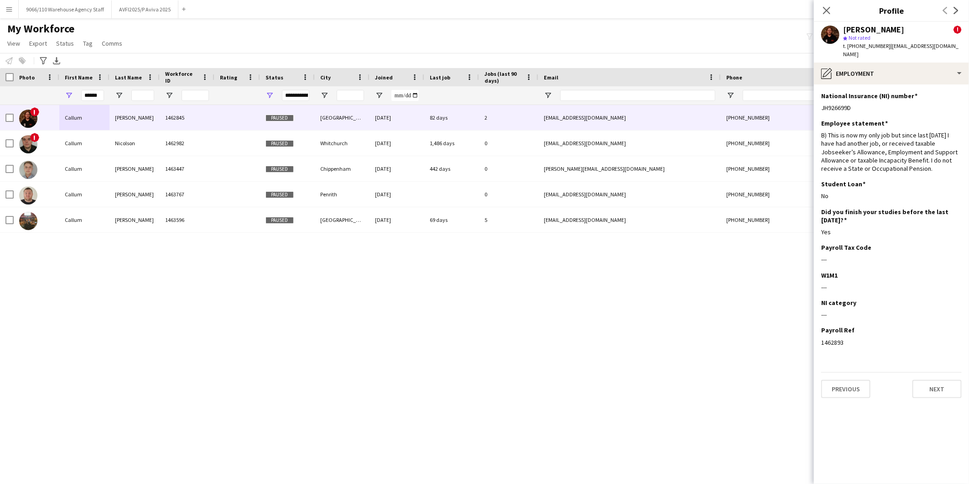
drag, startPoint x: 856, startPoint y: 100, endPoint x: 820, endPoint y: 105, distance: 36.4
click at [820, 105] on app-section-data-types "National Insurance (NI) number Edit this field JH926699D Employee statement Edi…" at bounding box center [891, 283] width 155 height 399
copy div "JH926699D"
drag, startPoint x: 954, startPoint y: 46, endPoint x: 885, endPoint y: 46, distance: 68.4
click at [885, 46] on span "| [EMAIL_ADDRESS][DOMAIN_NAME]" at bounding box center [900, 49] width 115 height 15
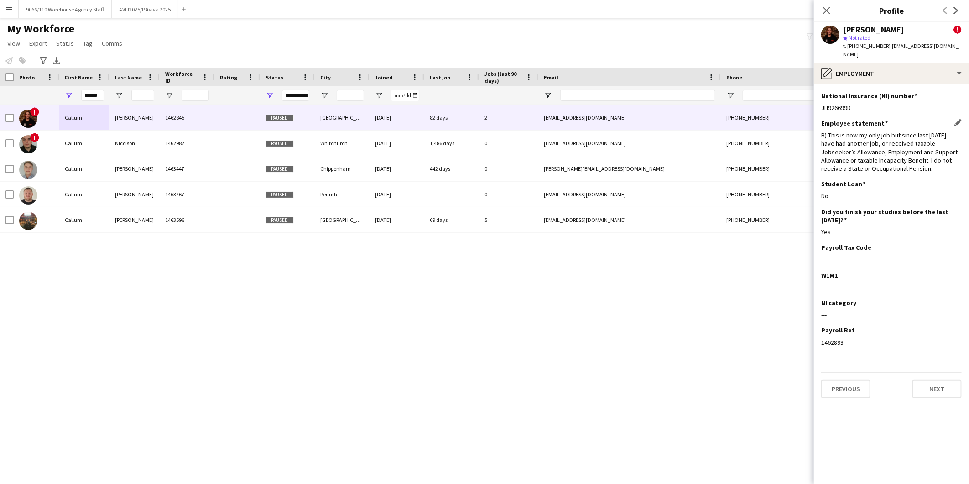
copy span "[EMAIL_ADDRESS][DOMAIN_NAME]"
click at [870, 47] on span "t. [PHONE_NUMBER]" at bounding box center [866, 45] width 47 height 7
drag, startPoint x: 881, startPoint y: 46, endPoint x: 852, endPoint y: 49, distance: 29.4
click at [852, 49] on div "t. [PHONE_NUMBER] | [EMAIL_ADDRESS][DOMAIN_NAME]" at bounding box center [902, 50] width 119 height 16
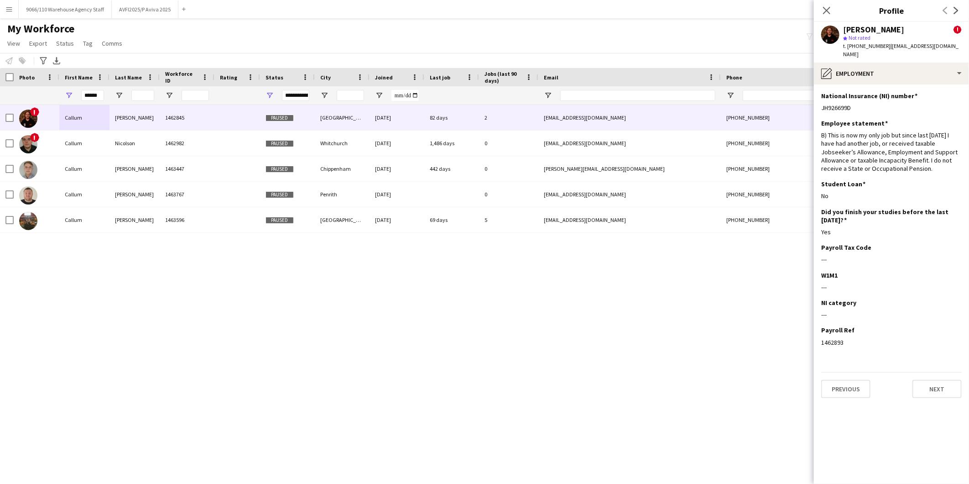
drag, startPoint x: 852, startPoint y: 49, endPoint x: 930, endPoint y: 76, distance: 82.1
click at [929, 84] on app-section-data-types "National Insurance (NI) number Edit this field JH926699D Employee statement Edi…" at bounding box center [891, 283] width 155 height 399
drag, startPoint x: 883, startPoint y: 44, endPoint x: 846, endPoint y: 49, distance: 36.9
click at [846, 49] on div "t. [PHONE_NUMBER] | [EMAIL_ADDRESS][DOMAIN_NAME]" at bounding box center [902, 50] width 119 height 16
click at [906, 71] on div "pencil4 Employment" at bounding box center [891, 73] width 155 height 22
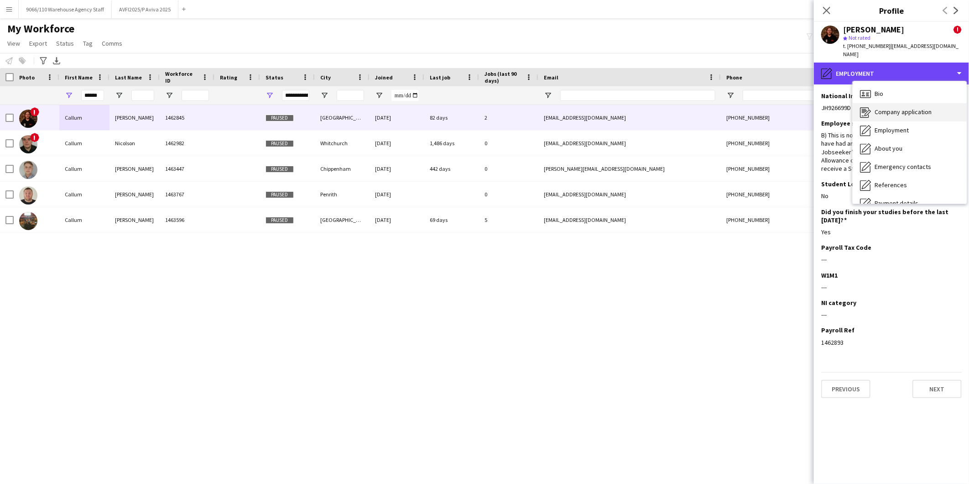
scroll to position [121, 0]
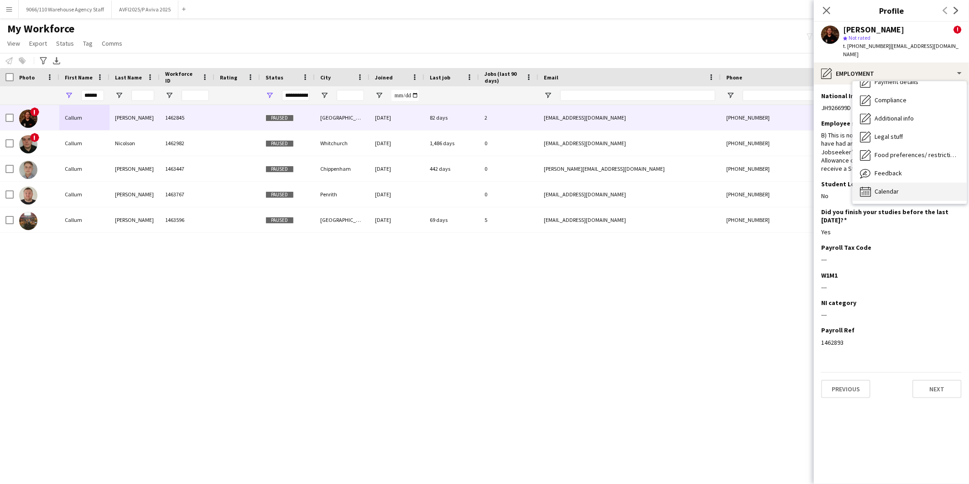
click at [915, 182] on div "Calendar Calendar" at bounding box center [910, 191] width 114 height 18
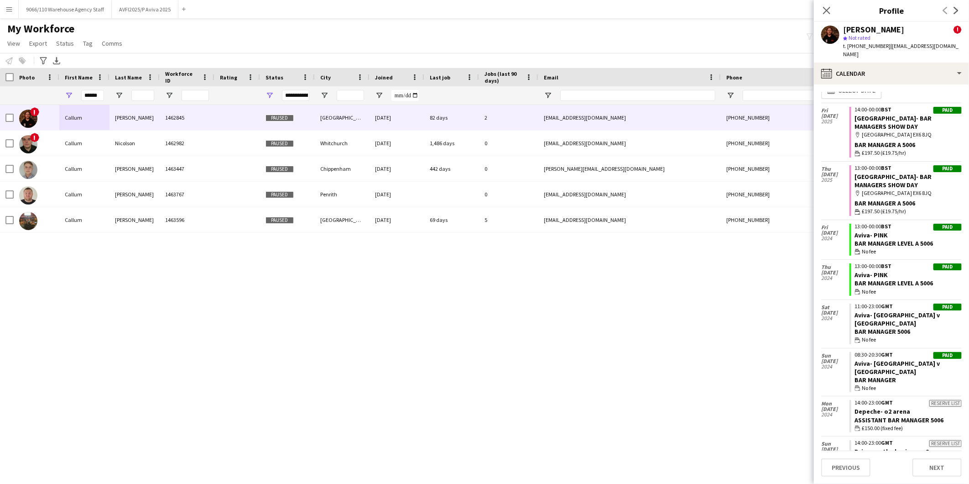
scroll to position [0, 0]
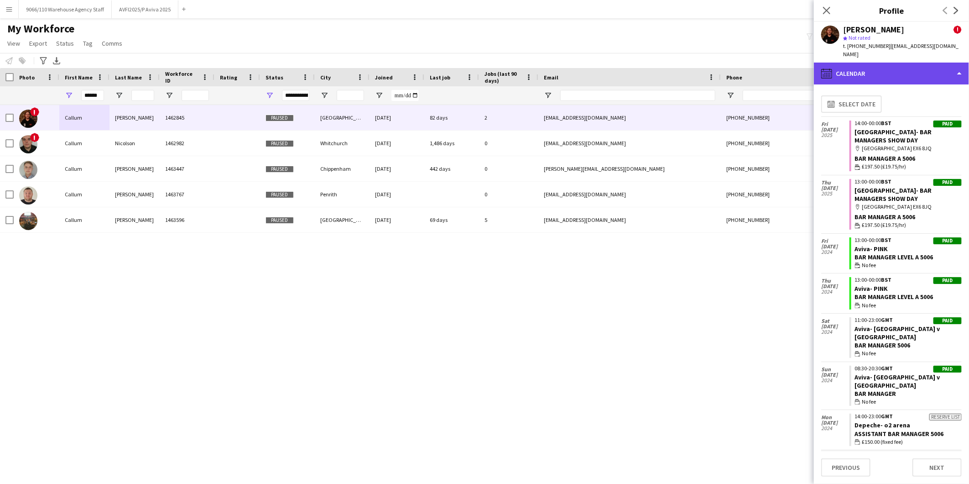
click at [881, 73] on div "calendar-full Calendar" at bounding box center [891, 73] width 155 height 22
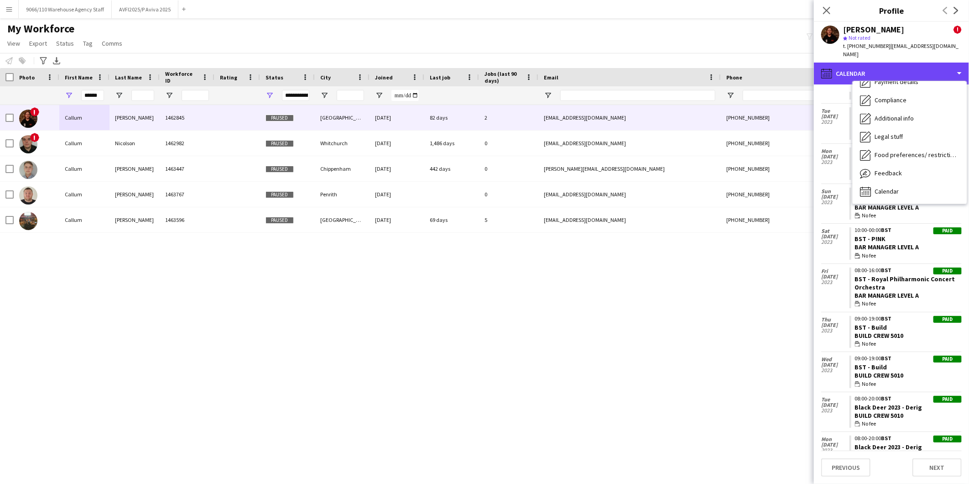
scroll to position [1216, 0]
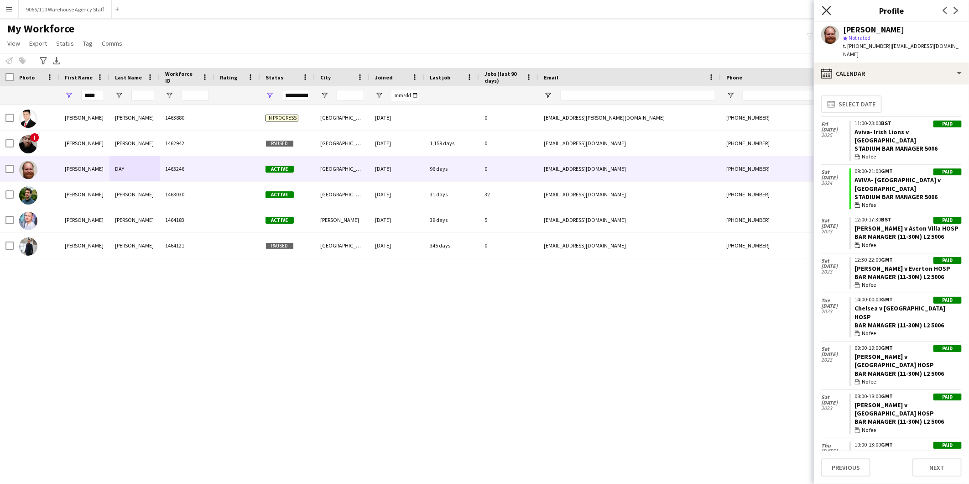
click at [824, 11] on icon "Close pop-in" at bounding box center [826, 10] width 9 height 9
